Goal: Find specific page/section

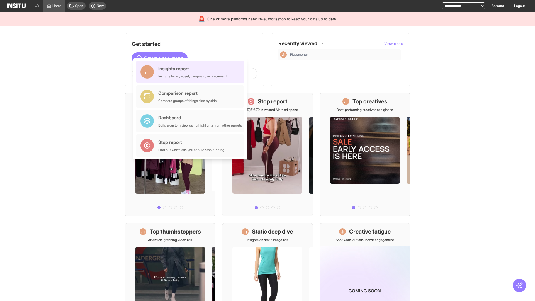
click at [191, 72] on div "Insights report Insights by ad, adset, campaign, or placement" at bounding box center [192, 71] width 69 height 13
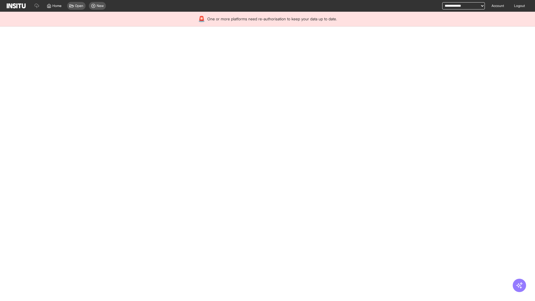
select select "**"
